Goal: Task Accomplishment & Management: Manage account settings

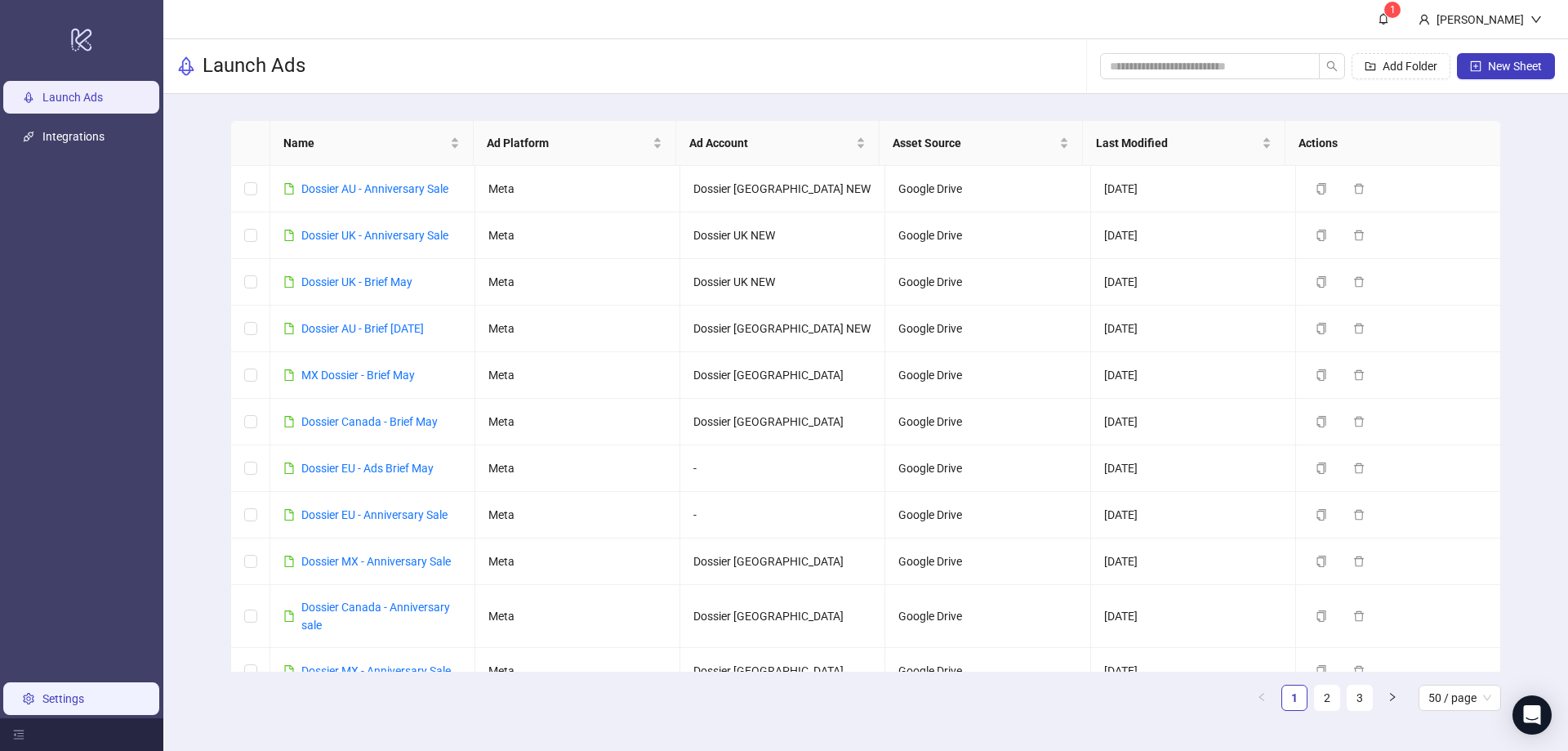
click at [80, 695] on link "Settings" at bounding box center [63, 699] width 41 height 13
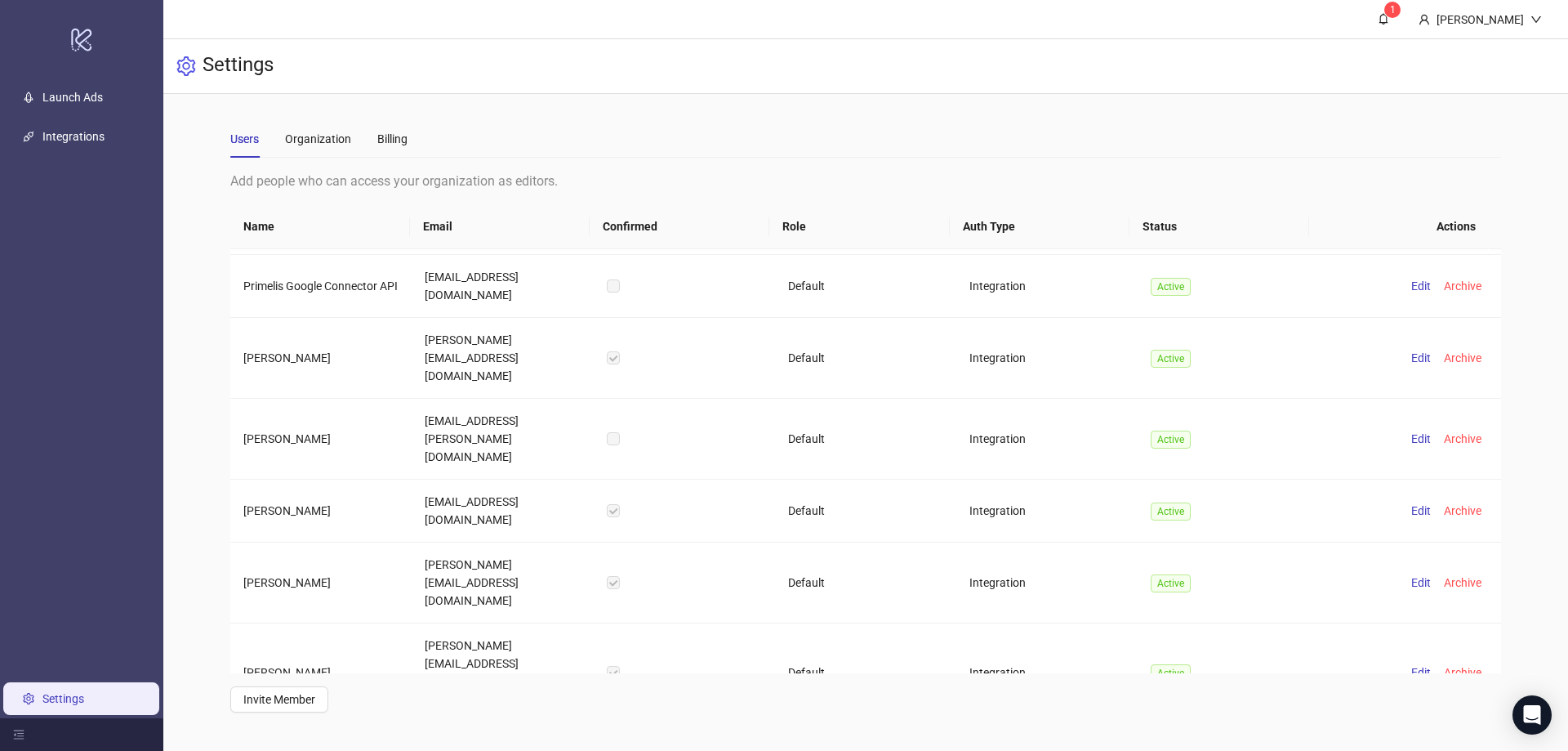
scroll to position [526, 0]
